Goal: Task Accomplishment & Management: Manage account settings

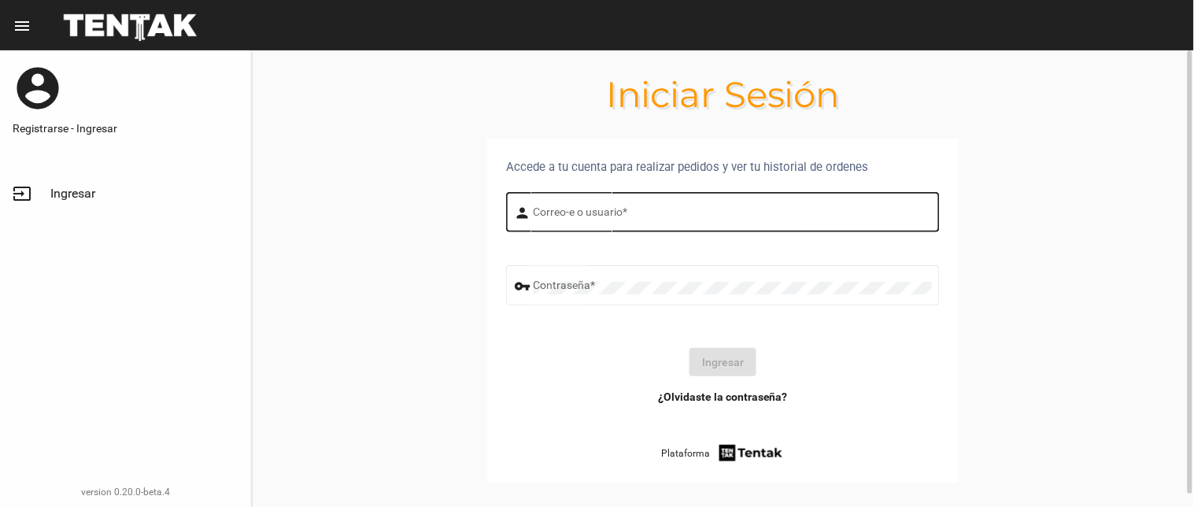
click at [635, 203] on div "Correo-e o usuario *" at bounding box center [733, 210] width 398 height 43
drag, startPoint x: 646, startPoint y: 215, endPoint x: 636, endPoint y: 216, distance: 10.3
click at [646, 215] on input "Correo-e o usuario *" at bounding box center [733, 215] width 398 height 13
type input "BELEN"
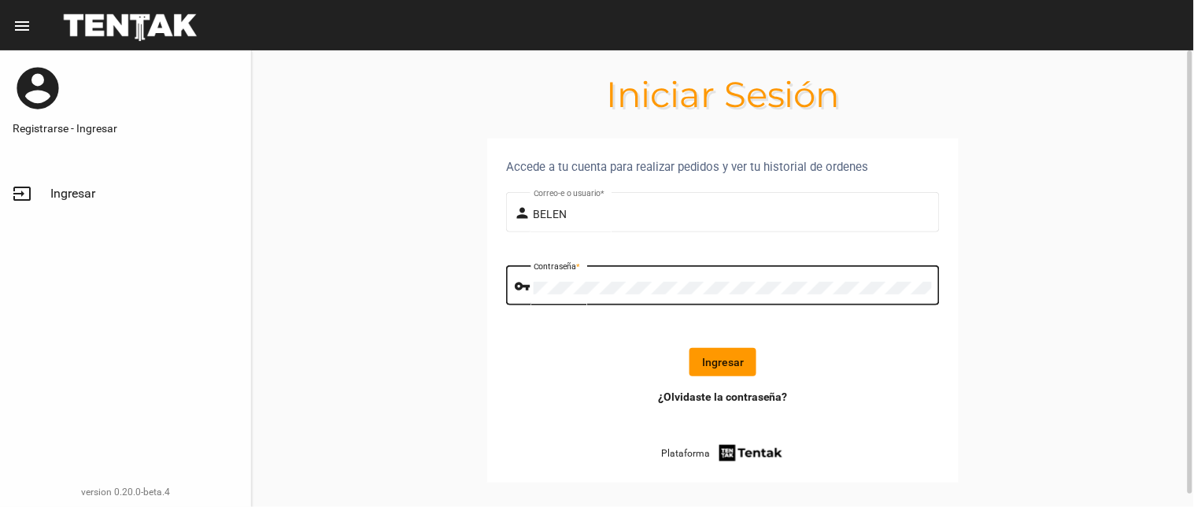
click at [728, 379] on form "person BELEN Correo-e o usuario * vpn_key Contraseña * Ingresar" at bounding box center [723, 289] width 434 height 200
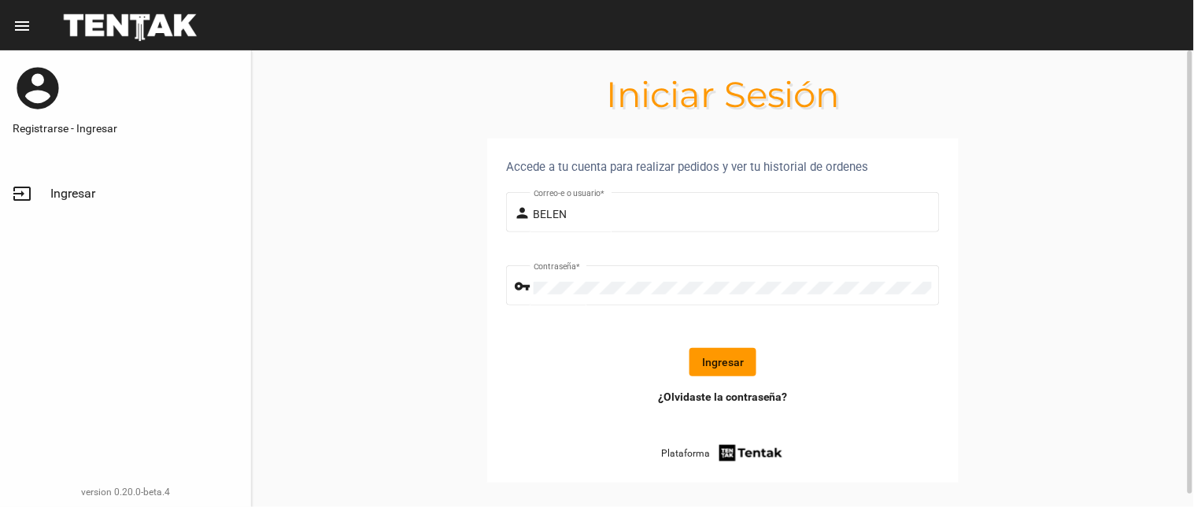
click at [721, 364] on button "Ingresar" at bounding box center [723, 362] width 67 height 28
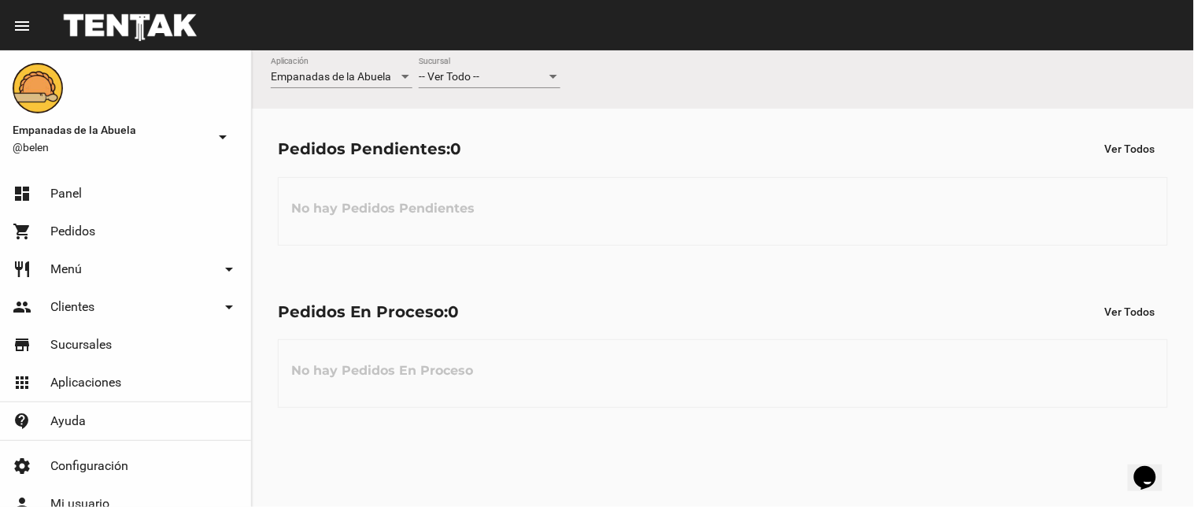
click at [457, 66] on div "-- Ver Todo -- Sucursal" at bounding box center [490, 72] width 142 height 31
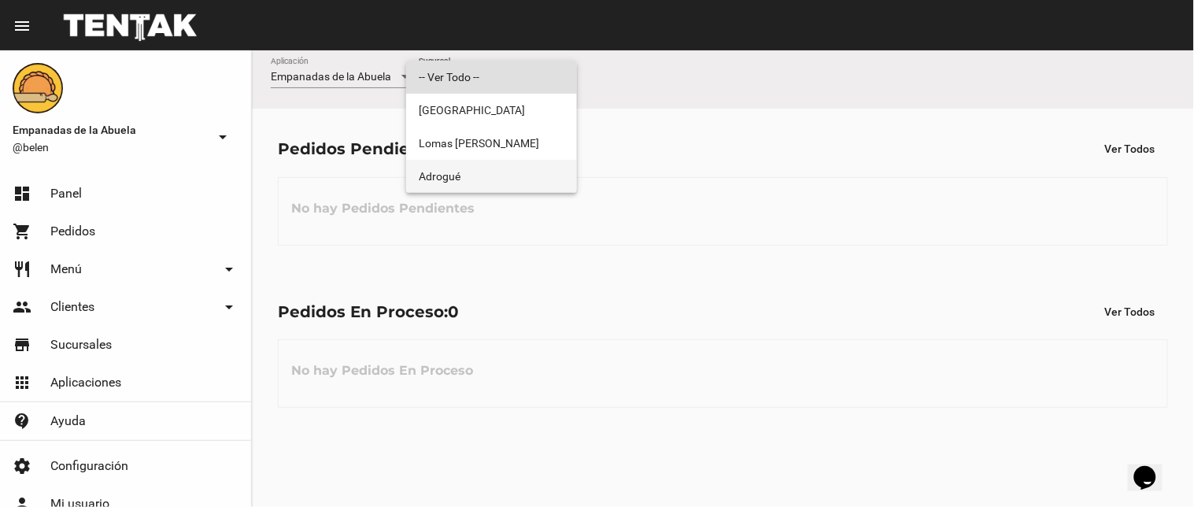
click at [451, 168] on span "Adrogué" at bounding box center [492, 176] width 146 height 33
